Goal: Task Accomplishment & Management: Manage account settings

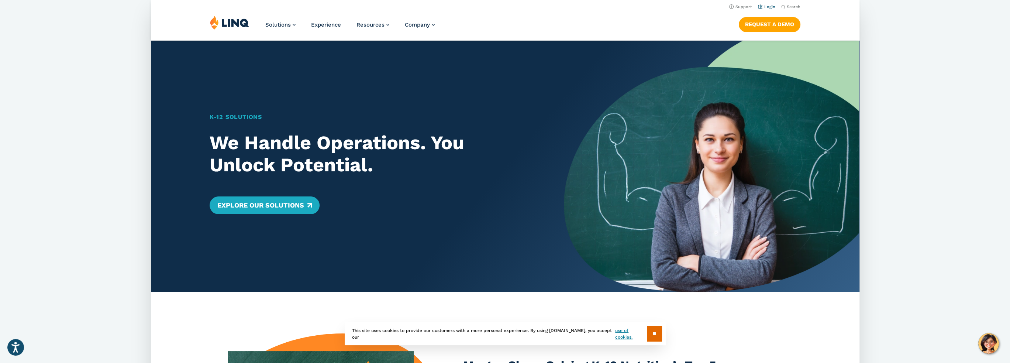
click at [771, 8] on link "Login" at bounding box center [765, 6] width 17 height 5
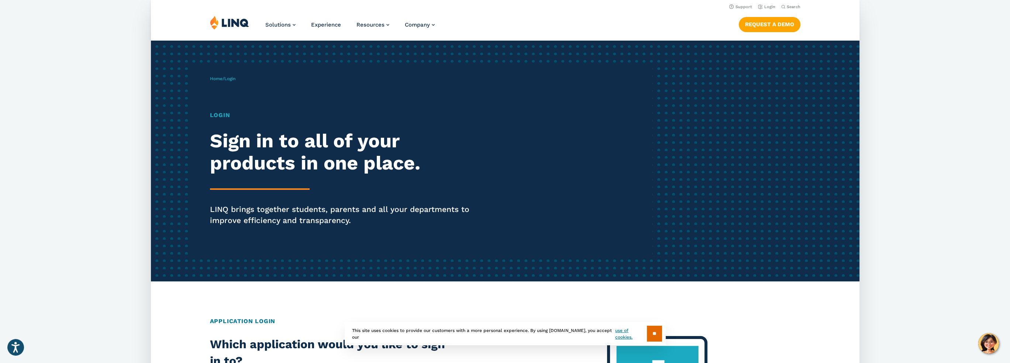
click at [233, 79] on span "Login" at bounding box center [229, 78] width 11 height 5
